Goal: Transaction & Acquisition: Purchase product/service

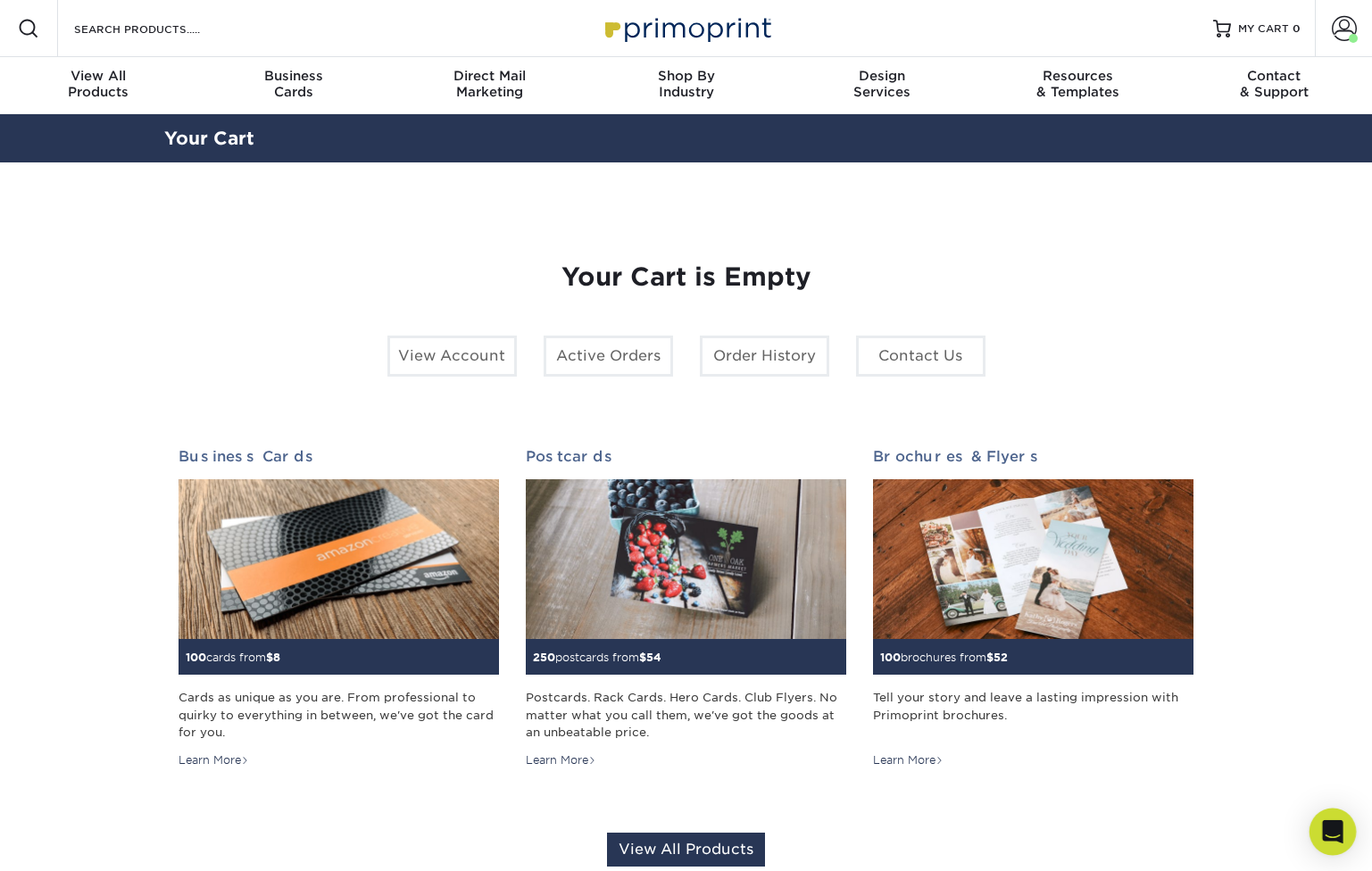
click at [1335, 834] on icon "Open Intercom Messenger" at bounding box center [1332, 831] width 20 height 23
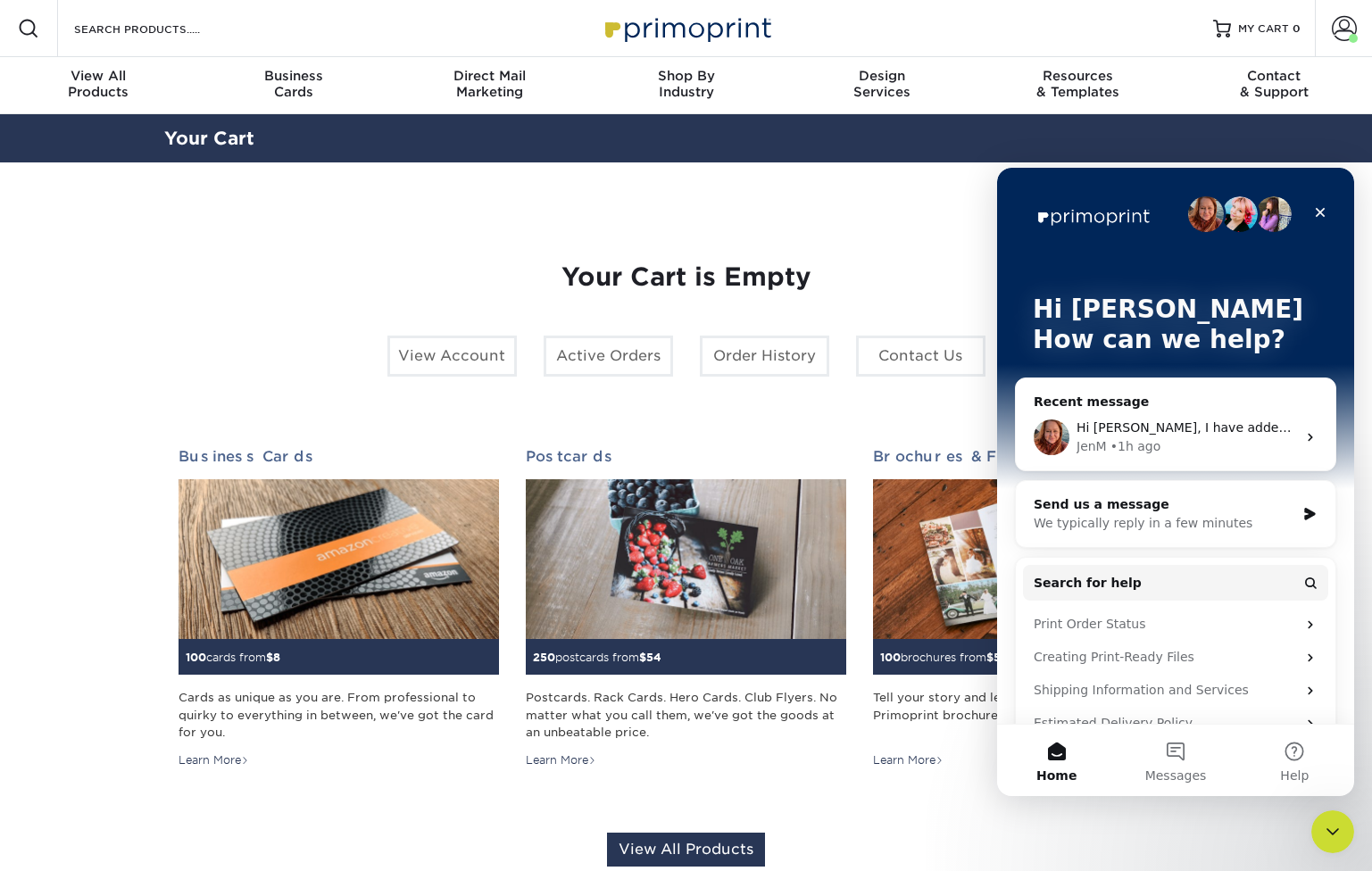
click at [1226, 436] on div "Hi [PERSON_NAME], I have added the custom quote to your account dashboard so yo…" at bounding box center [1186, 427] width 220 height 18
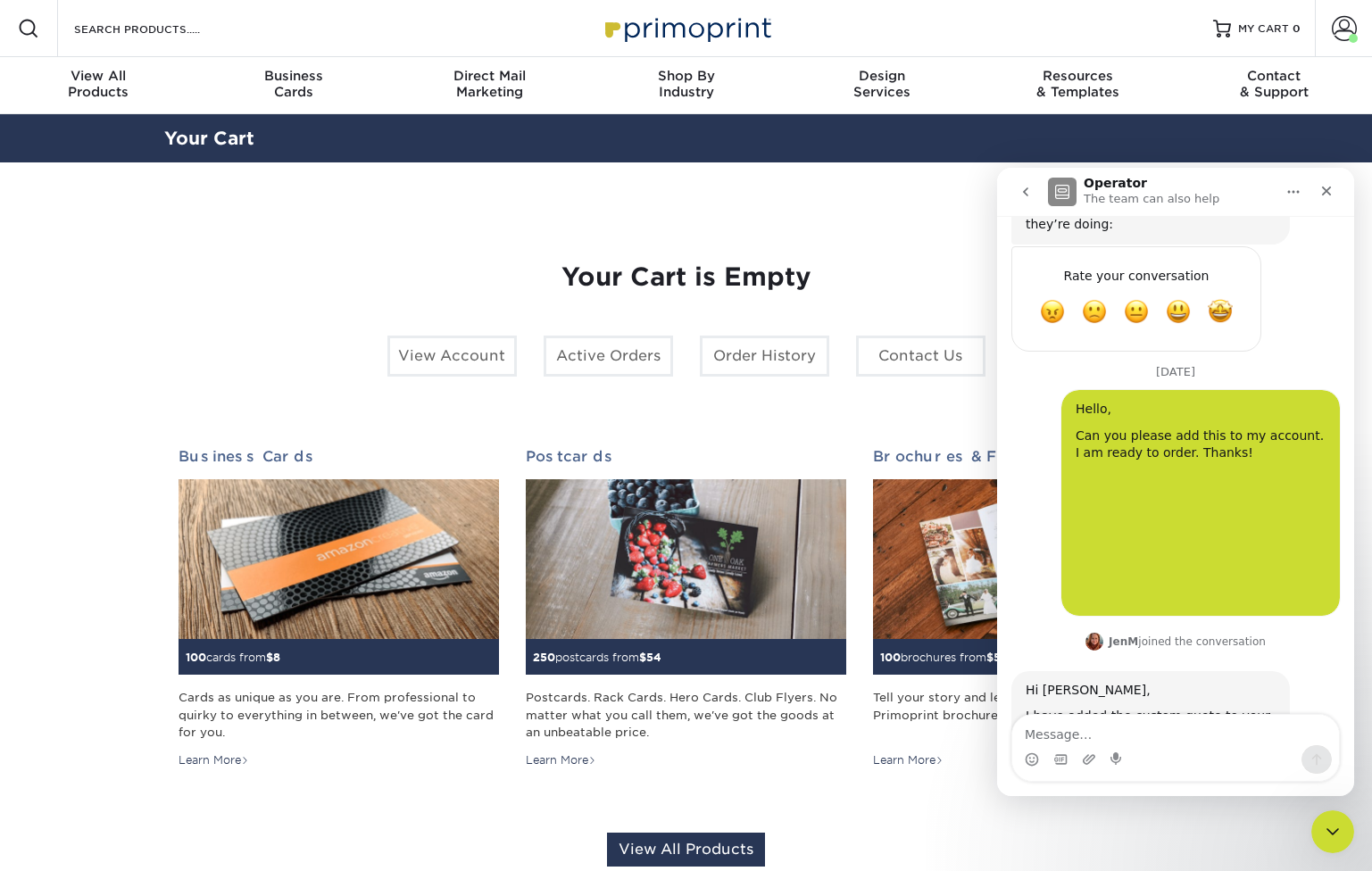
scroll to position [2367, 0]
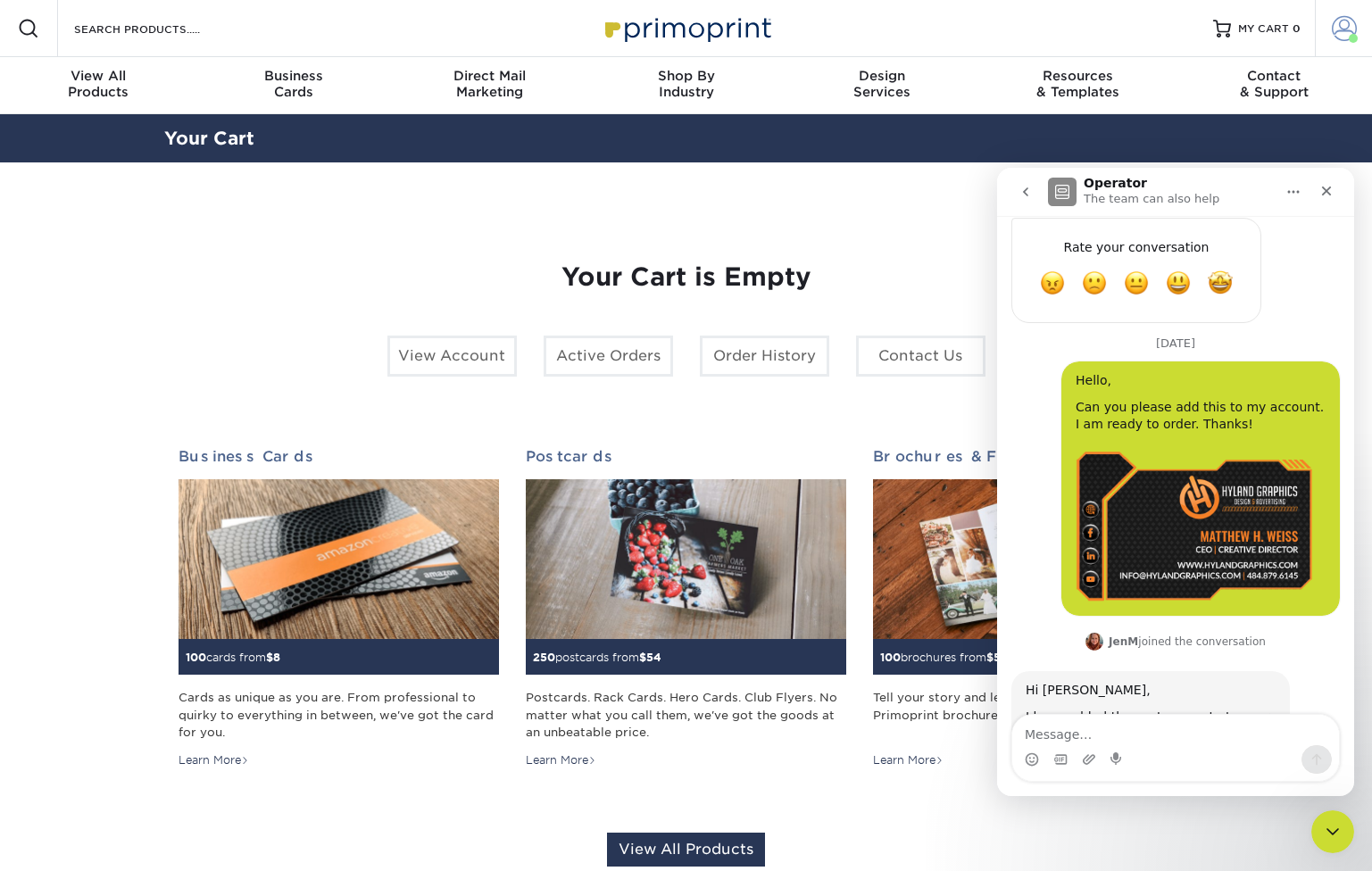
click at [1347, 20] on span at bounding box center [1344, 28] width 25 height 25
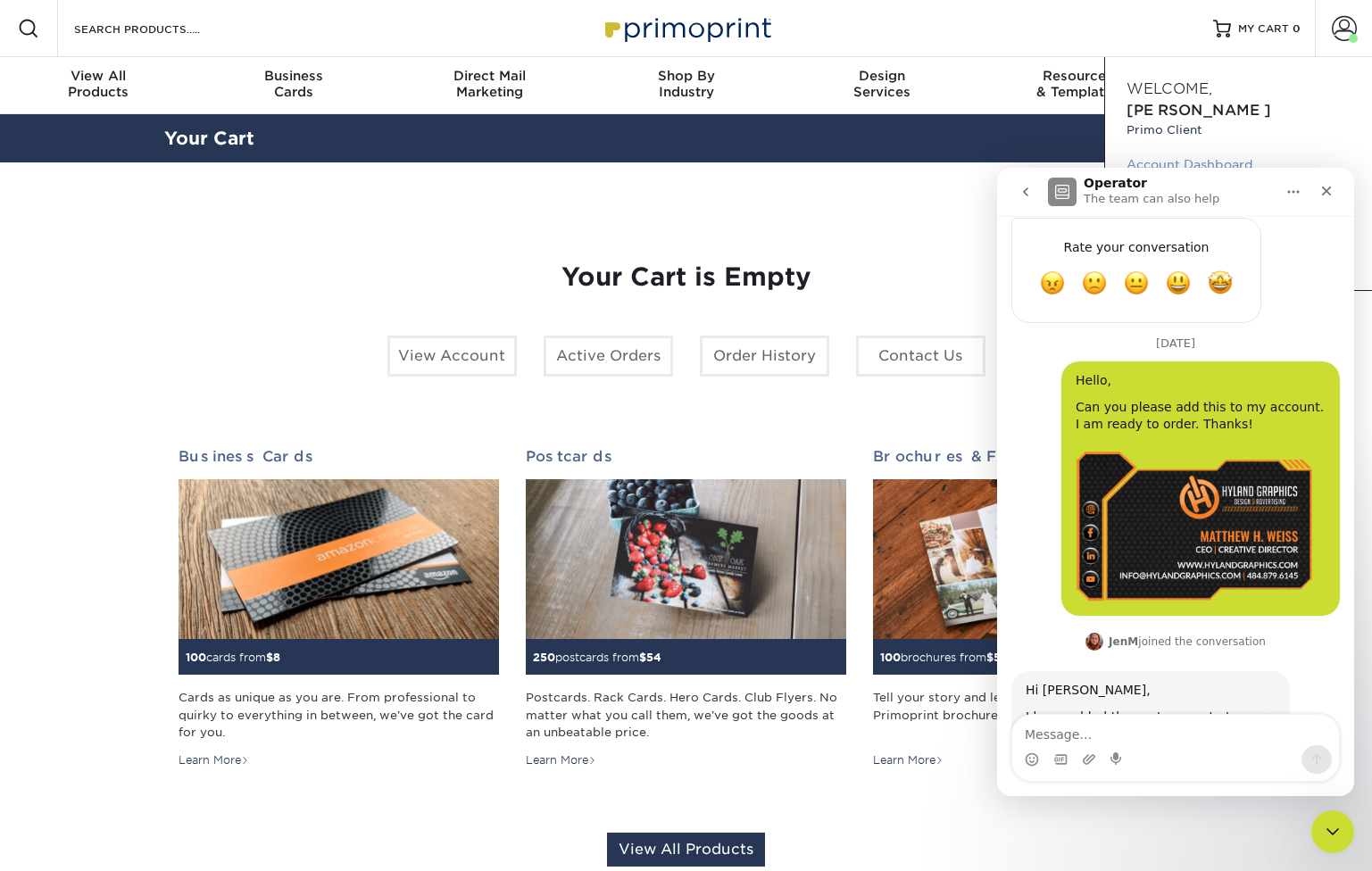
click at [1233, 153] on link "Account Dashboard" at bounding box center [1238, 165] width 224 height 24
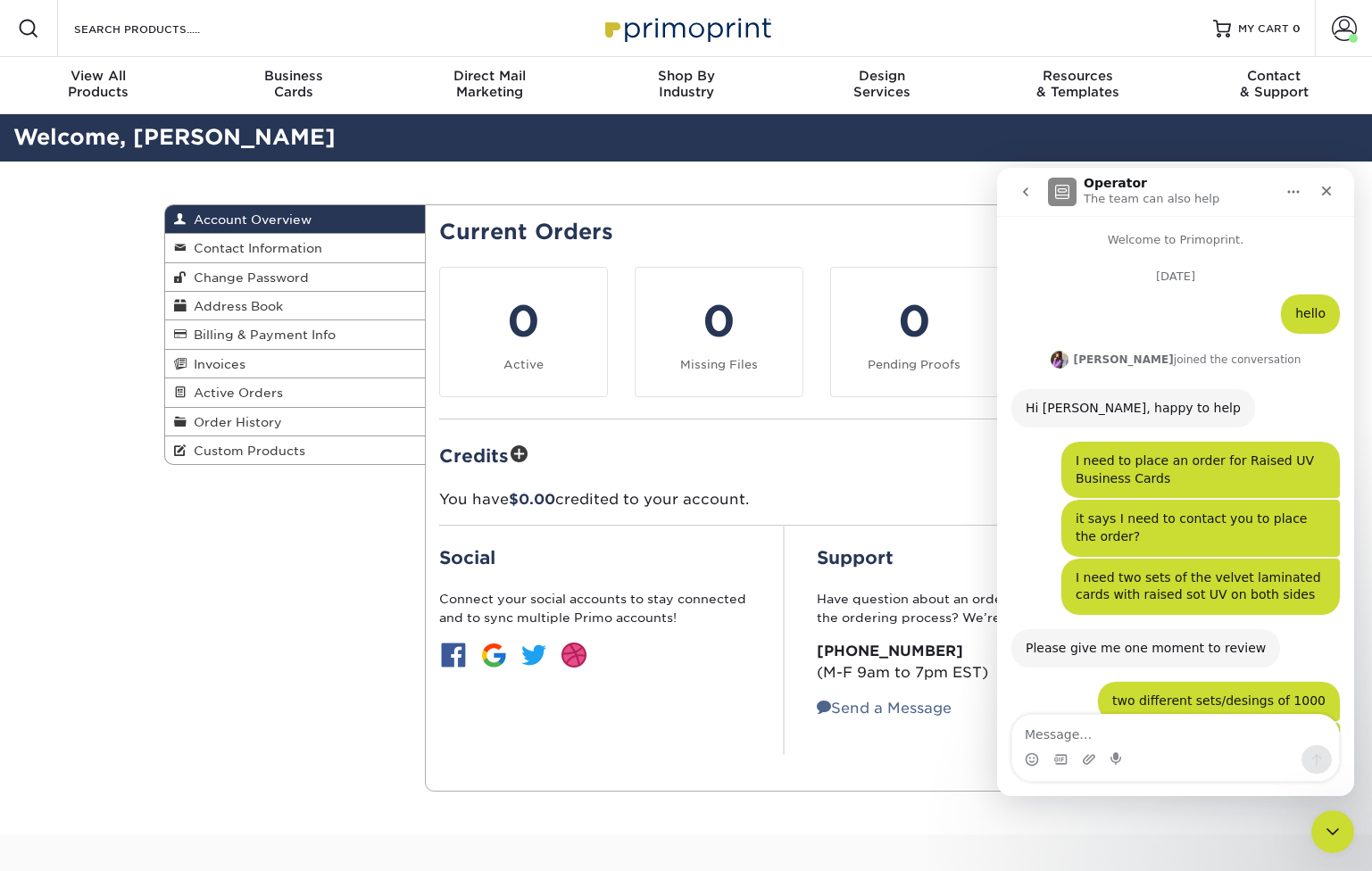
scroll to position [2367, 0]
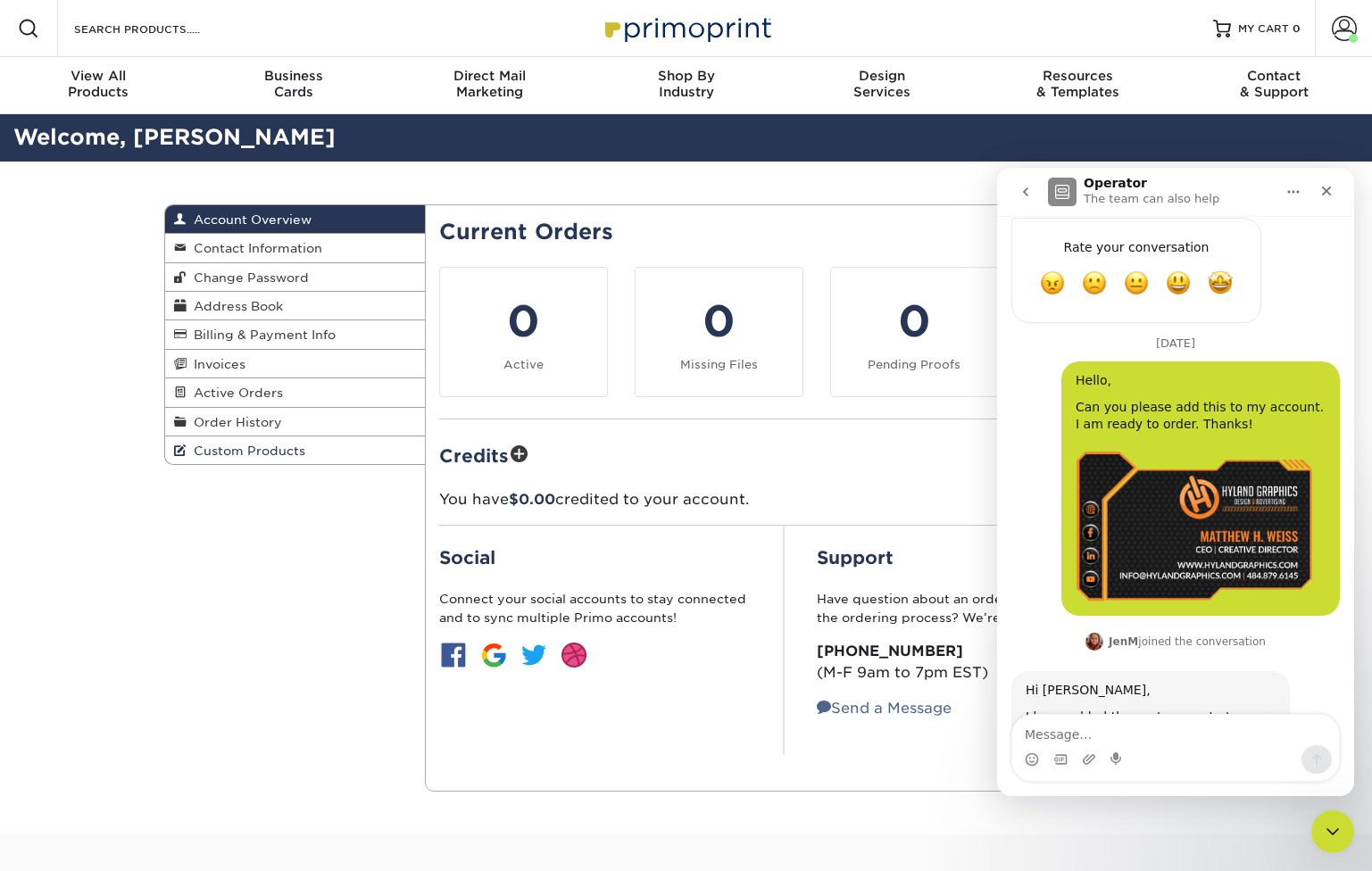
click at [305, 454] on link "Custom Products" at bounding box center [295, 450] width 261 height 27
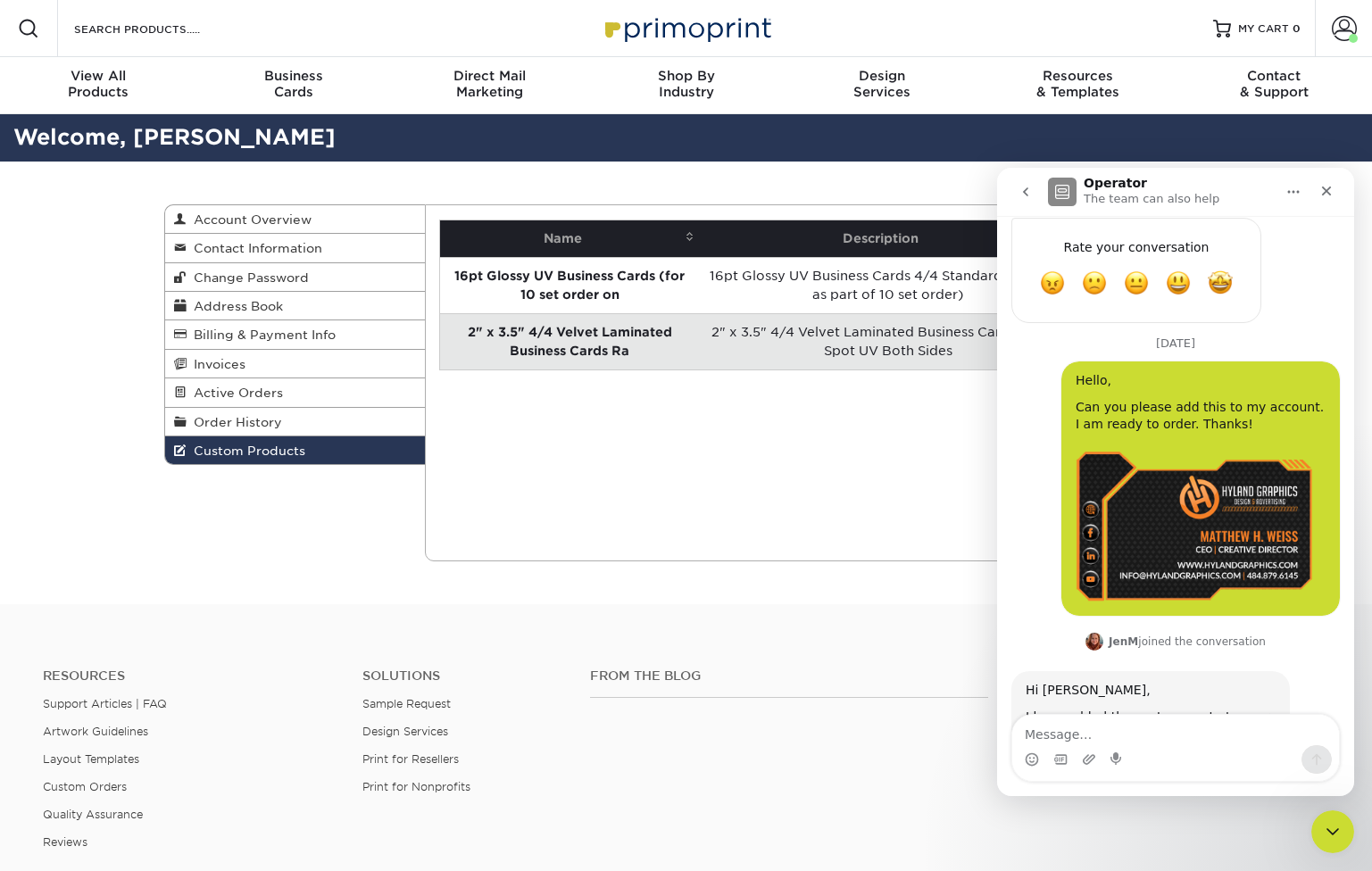
click at [757, 439] on div "Current Orders 0 Active 0 Missing Files" at bounding box center [816, 382] width 783 height 357
click at [1328, 188] on icon "Close" at bounding box center [1326, 191] width 10 height 10
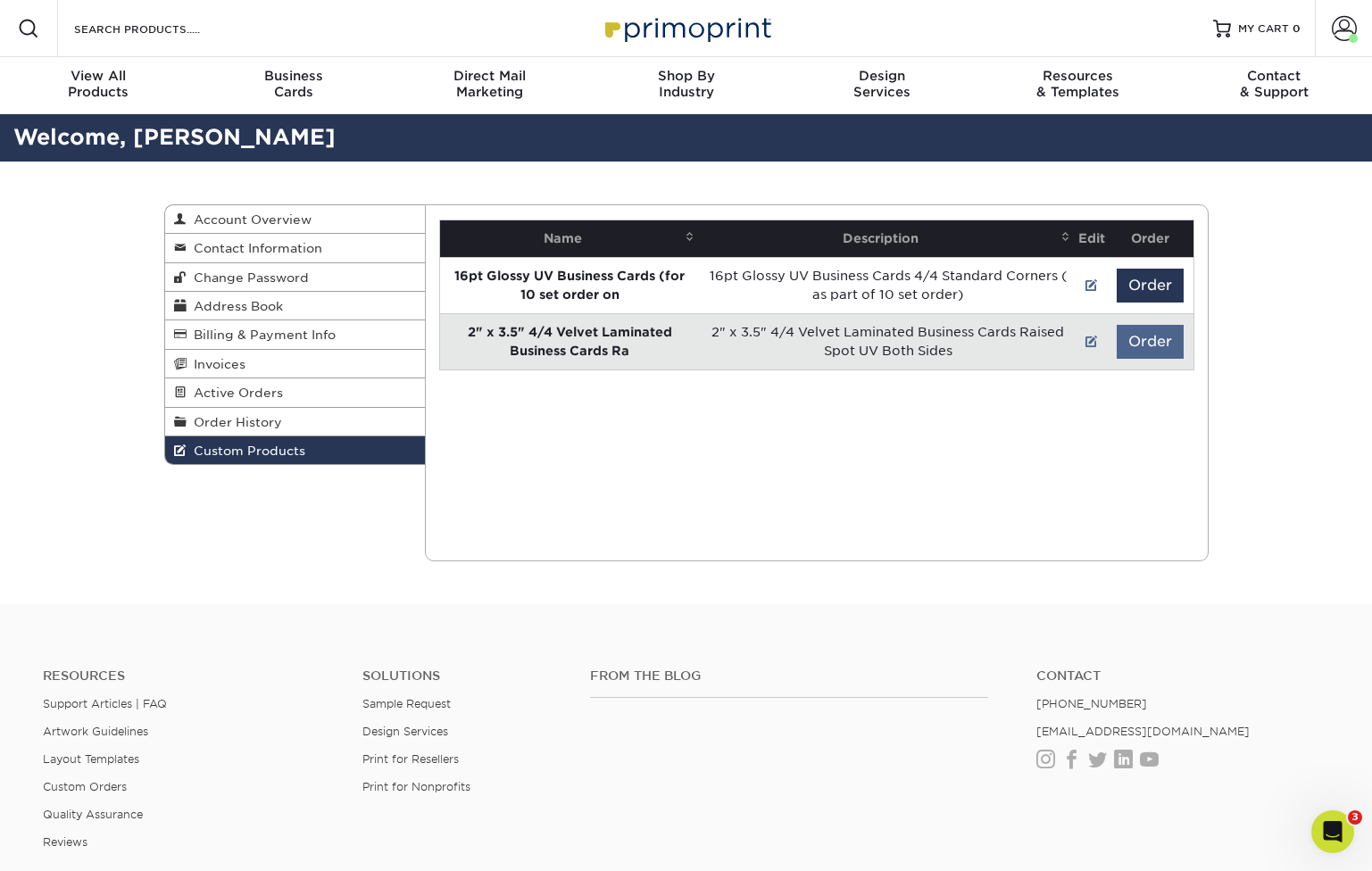
click at [1150, 351] on button "Order" at bounding box center [1150, 341] width 67 height 34
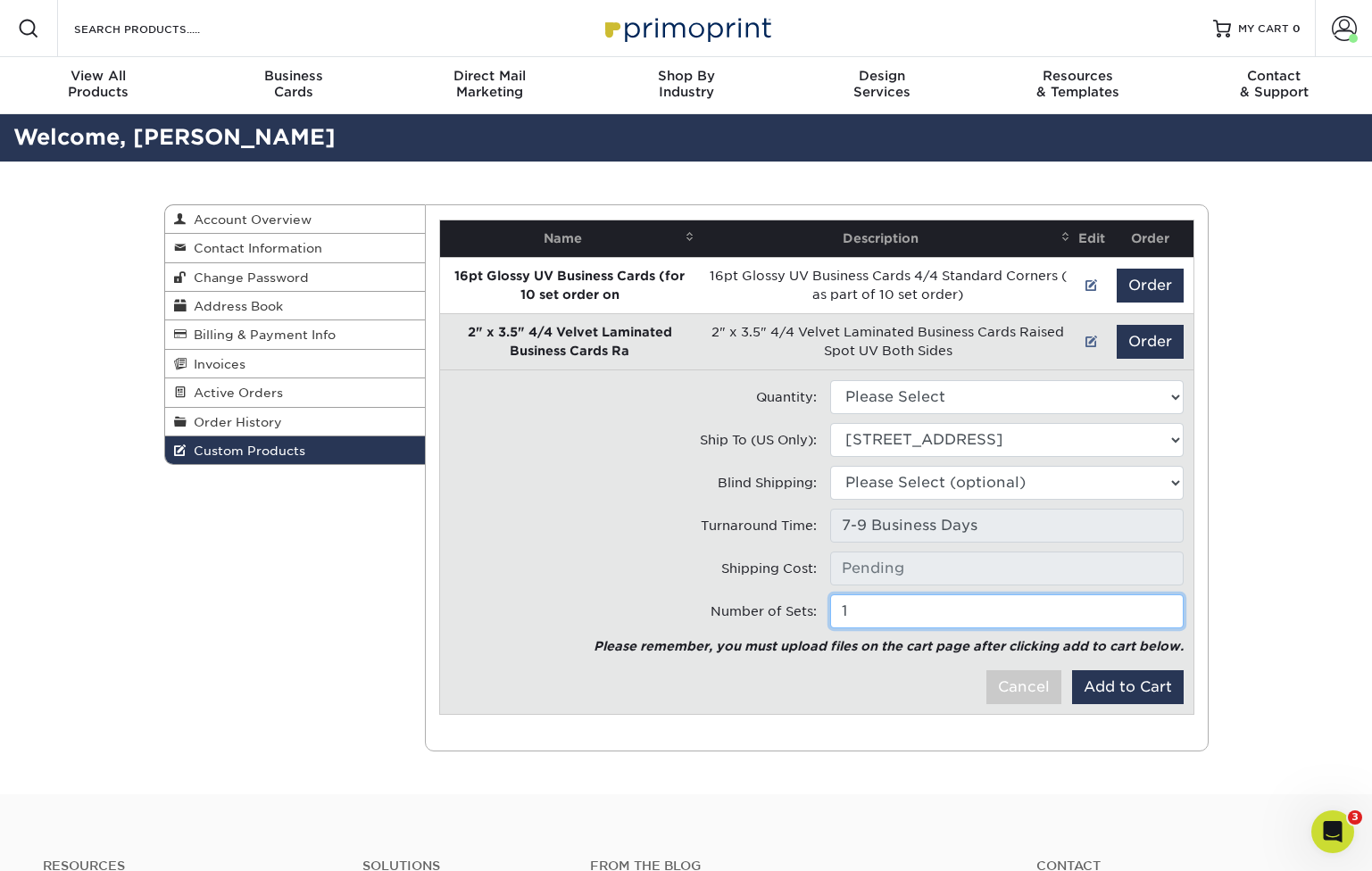
type input "2"
click at [1164, 609] on input "2" at bounding box center [1007, 610] width 353 height 34
click at [1331, 829] on icon "Open Intercom Messenger" at bounding box center [1330, 829] width 29 height 29
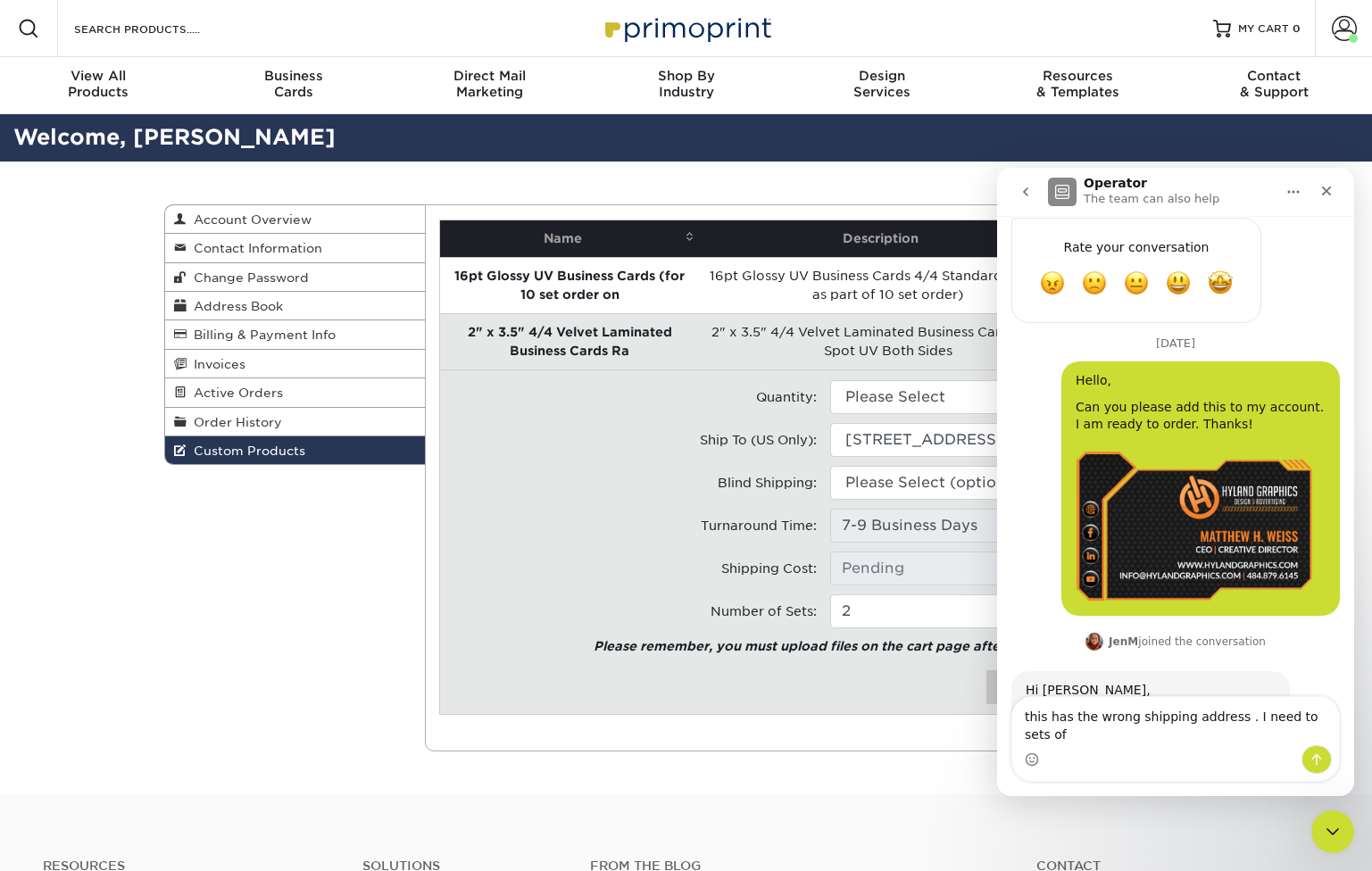
scroll to position [2384, 0]
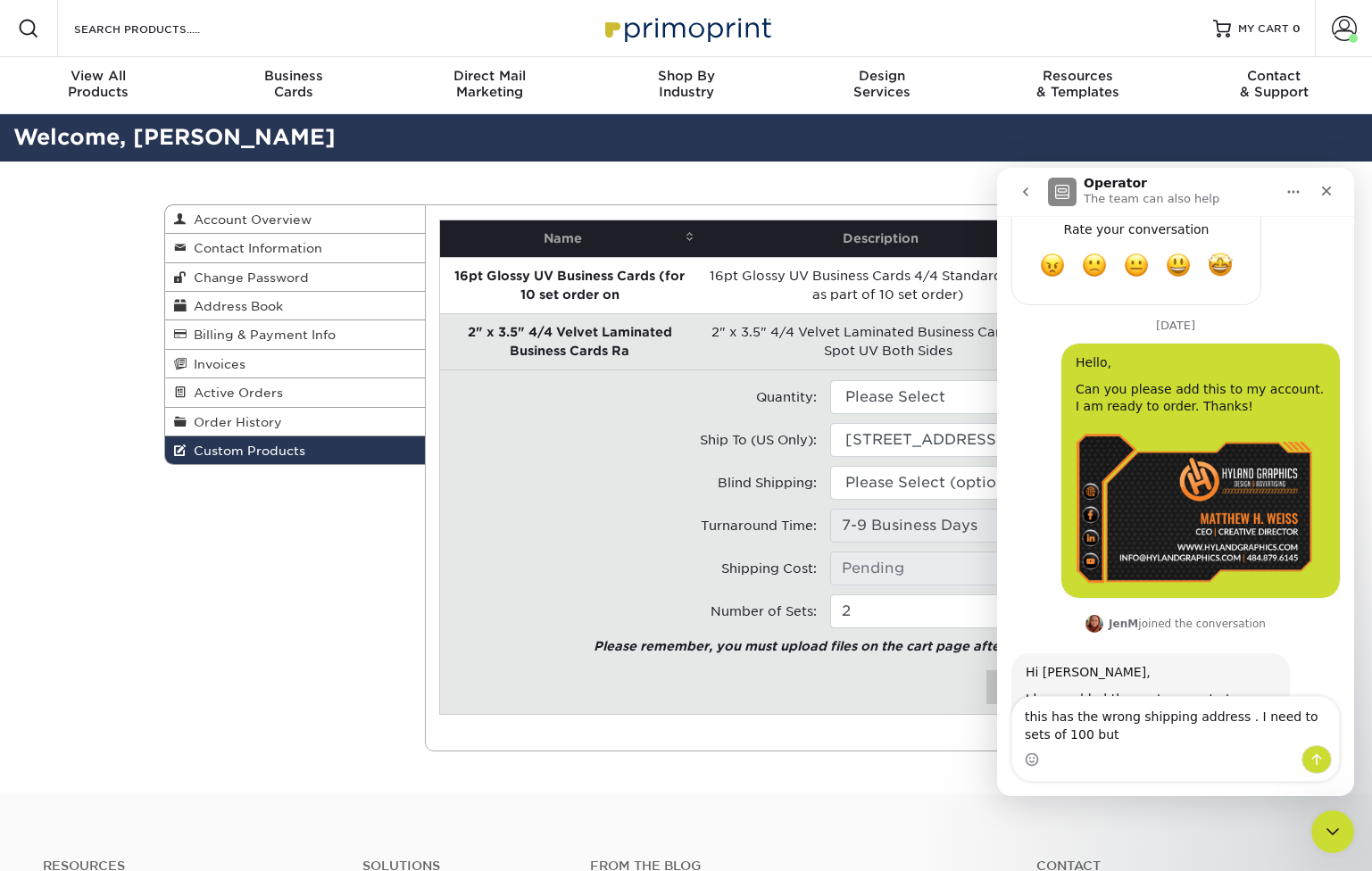
click at [1059, 733] on textarea "this has the wrong shipping address . I need to sets of 100 but" at bounding box center [1175, 721] width 327 height 48
click at [1123, 739] on textarea "this has the wrong shipping address . I need to sets of 1000 but" at bounding box center [1175, 721] width 327 height 48
click at [1021, 715] on textarea "this has the wrong shipping address . I need to sets of 1000 but they will be d…" at bounding box center [1175, 721] width 327 height 48
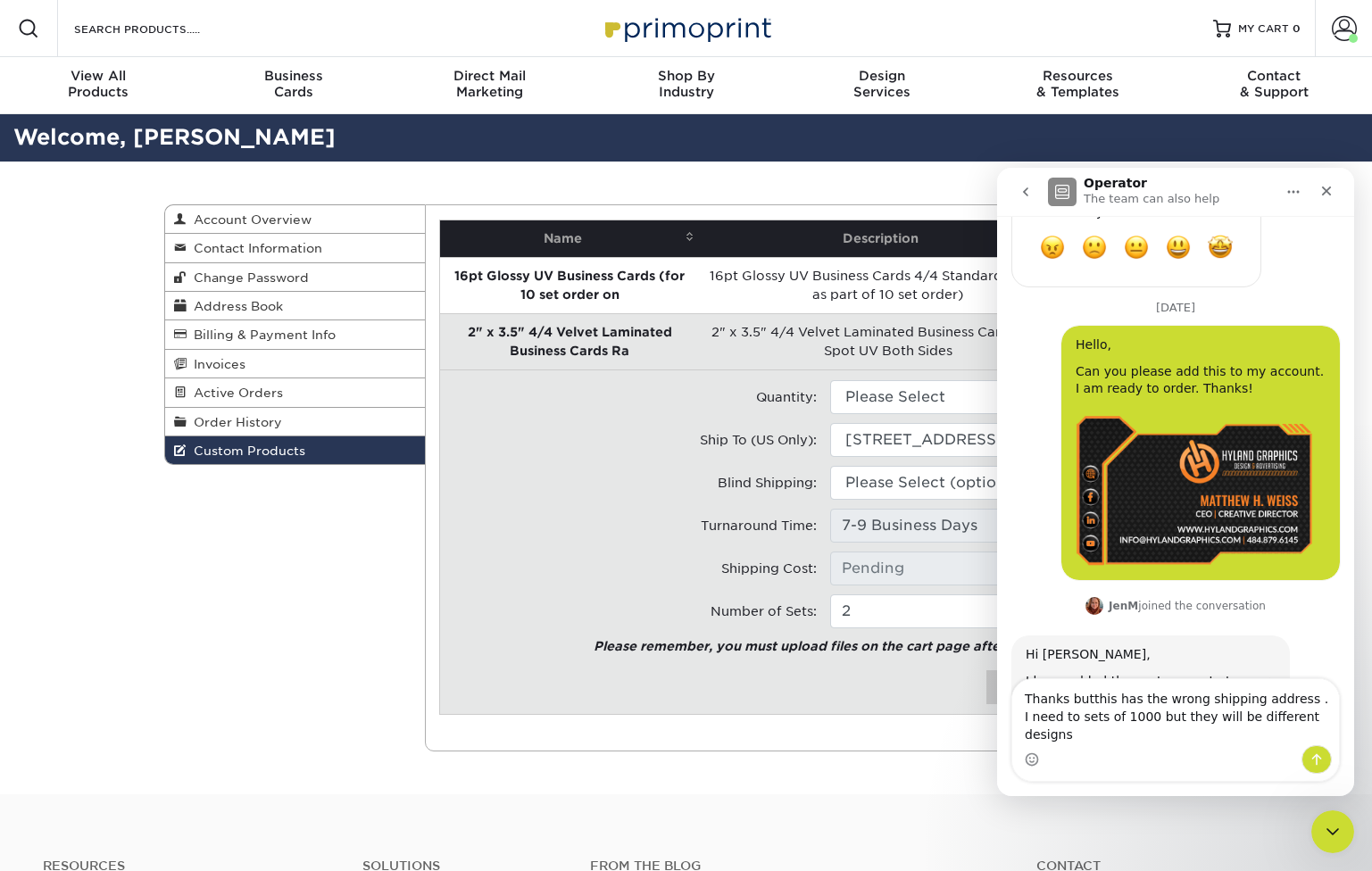
type textarea "Thanks but this has the wrong shipping address . I need to sets of 1000 but the…"
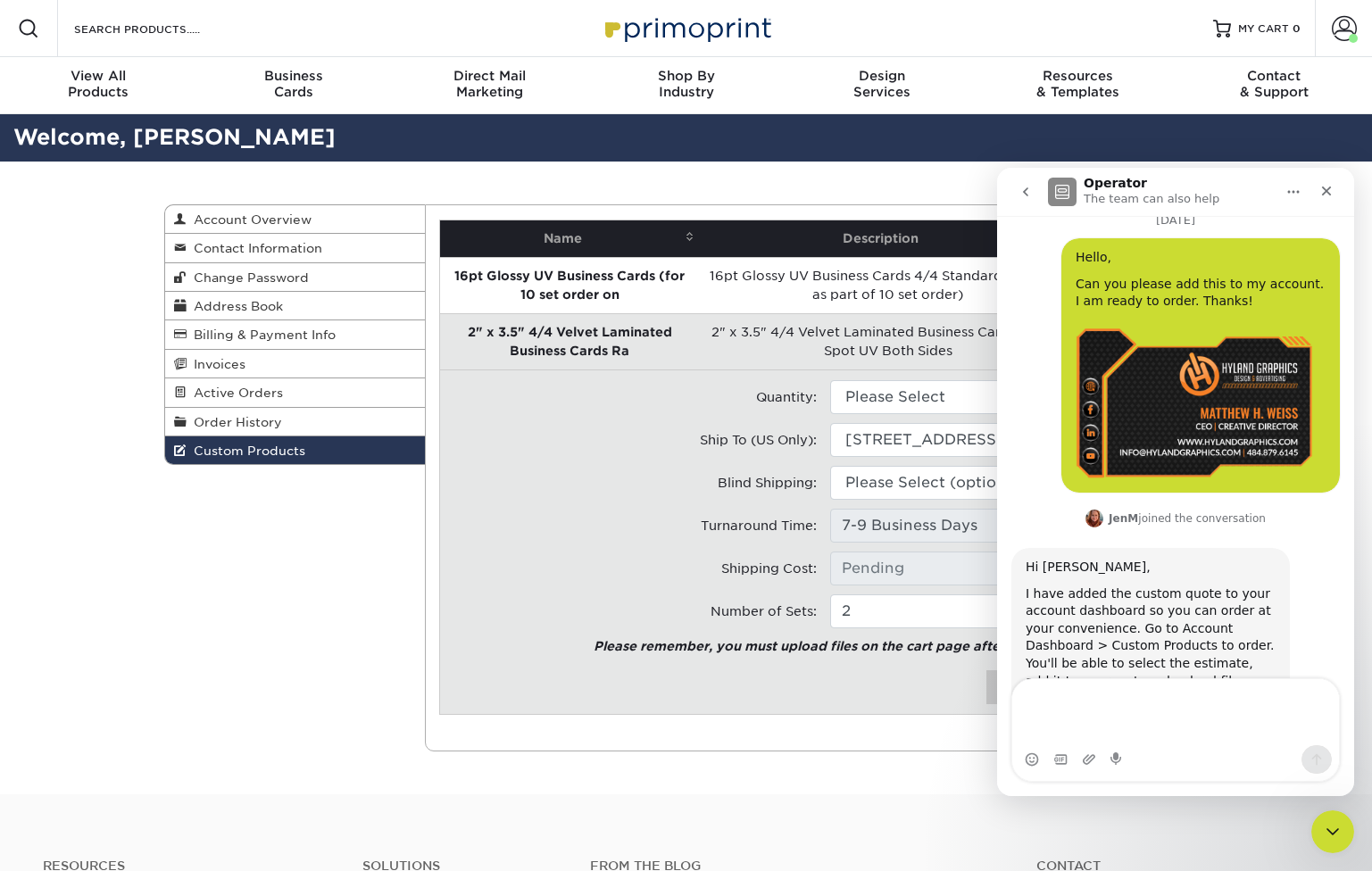
scroll to position [2489, 0]
click at [667, 457] on tr "Ship To (US Only): Ship to Address 32 Trailer Ln, Cocolamus, PA 32 Trailer Ln, …" at bounding box center [816, 443] width 735 height 43
click at [676, 463] on tr "Ship To (US Only): Ship to Address 32 Trailer Ln, Cocolamus, PA 32 Trailer Ln, …" at bounding box center [816, 443] width 735 height 43
click at [629, 498] on div "Blind Shipping:" at bounding box center [626, 482] width 380 height 34
click at [1324, 188] on icon "Close" at bounding box center [1326, 191] width 15 height 15
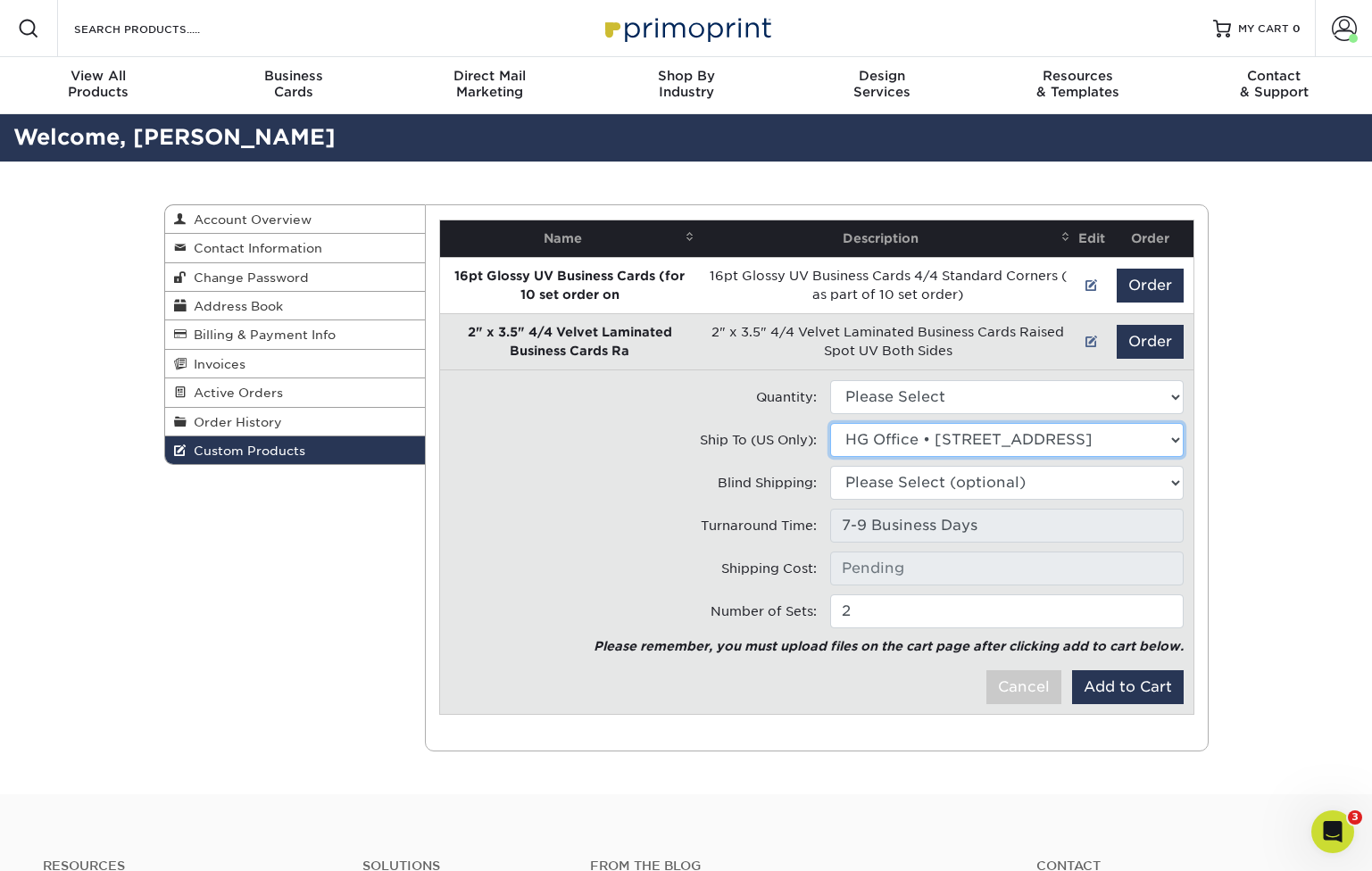
select select "285985"
